Goal: Task Accomplishment & Management: Use online tool/utility

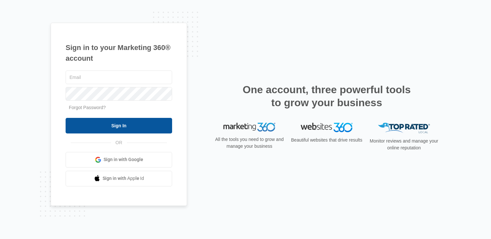
type input "[PERSON_NAME][EMAIL_ADDRESS][PERSON_NAME][DOMAIN_NAME]"
click at [146, 124] on input "Sign In" at bounding box center [119, 126] width 106 height 16
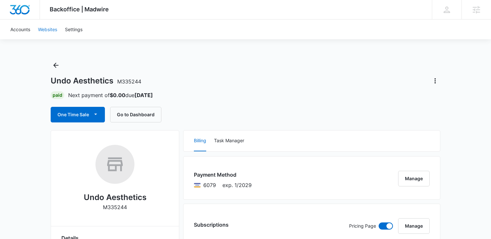
click at [47, 29] on link "Websites" at bounding box center [47, 29] width 27 height 20
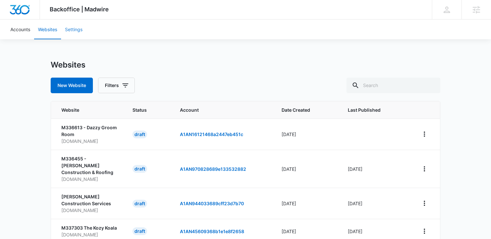
click at [71, 29] on link "Settings" at bounding box center [73, 29] width 25 height 20
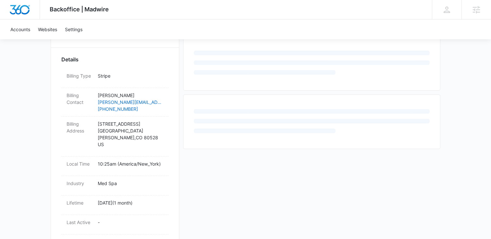
scroll to position [179, 0]
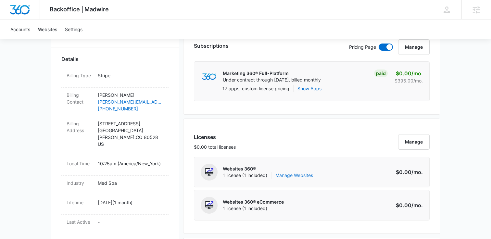
click at [294, 175] on link "Manage Websites" at bounding box center [294, 175] width 38 height 6
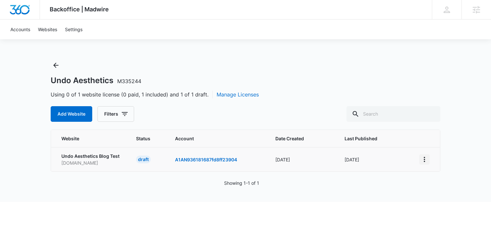
click at [420, 158] on icon "View More" at bounding box center [424, 159] width 8 height 8
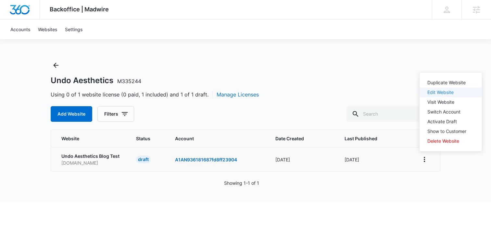
click at [438, 92] on link "Edit Website" at bounding box center [440, 93] width 26 height 6
